Goal: Navigation & Orientation: Find specific page/section

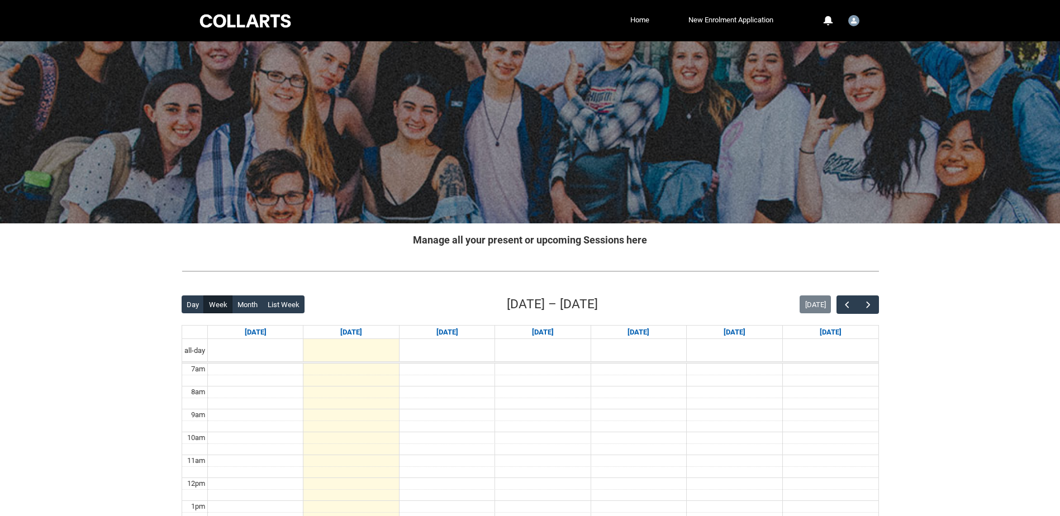
click at [200, 22] on div at bounding box center [245, 20] width 95 height 17
